Goal: Check status: Check status

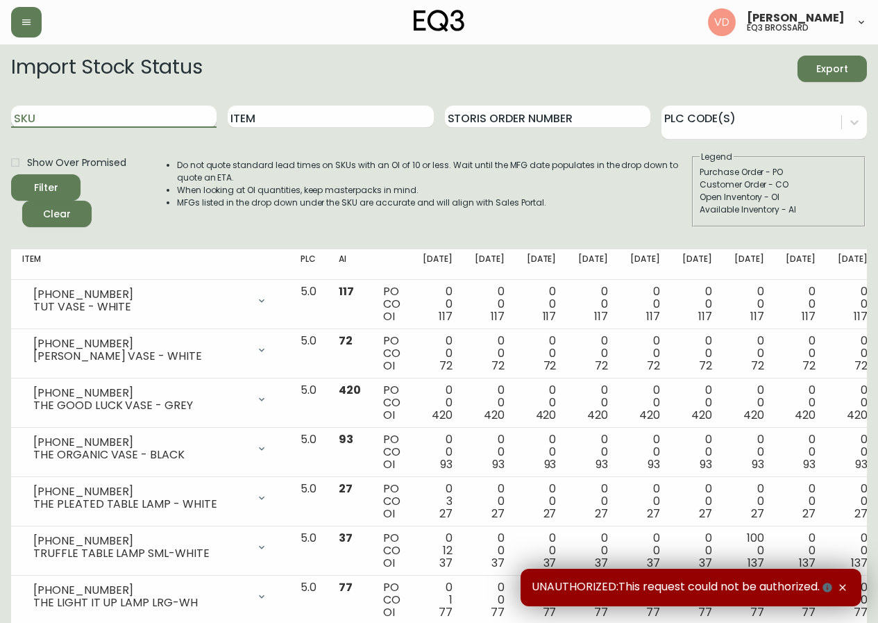
click at [65, 117] on input "SKU" at bounding box center [114, 117] width 206 height 22
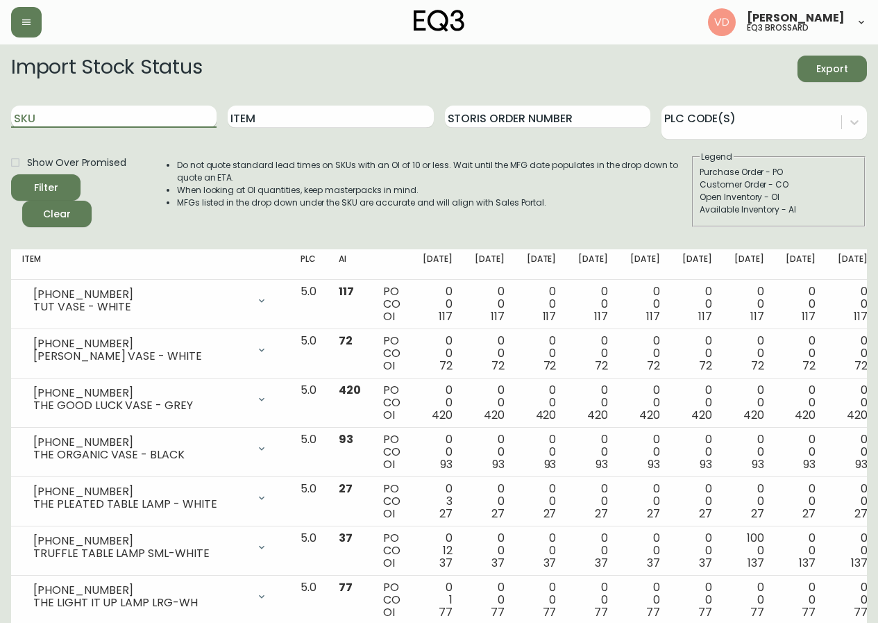
paste input "[PHONE_NUMBER]"
type input "[PHONE_NUMBER]"
click at [11, 174] on button "Filter" at bounding box center [45, 187] width 69 height 26
